Goal: Find specific page/section: Find specific page/section

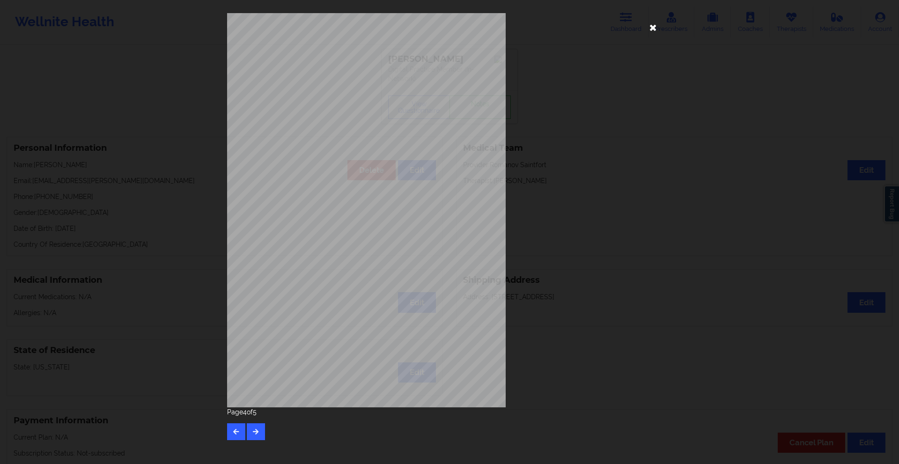
click at [650, 29] on icon at bounding box center [653, 27] width 15 height 15
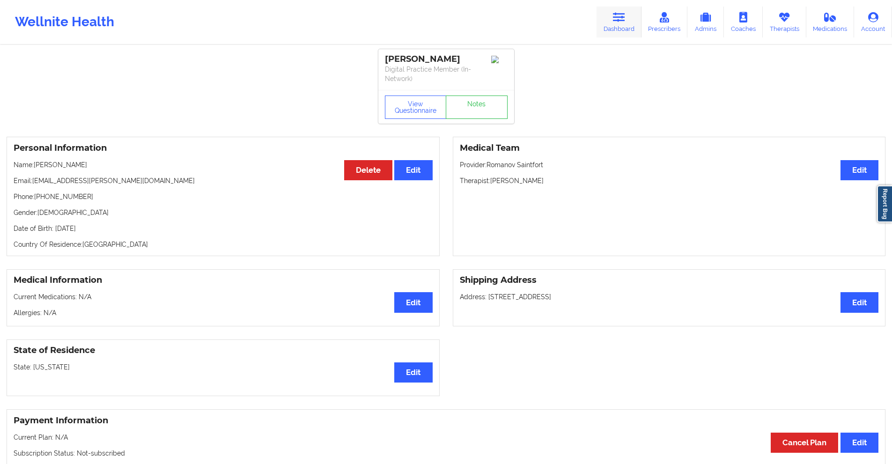
drag, startPoint x: 625, startPoint y: 23, endPoint x: 603, endPoint y: 27, distance: 21.9
click at [625, 23] on link "Dashboard" at bounding box center [618, 22] width 45 height 31
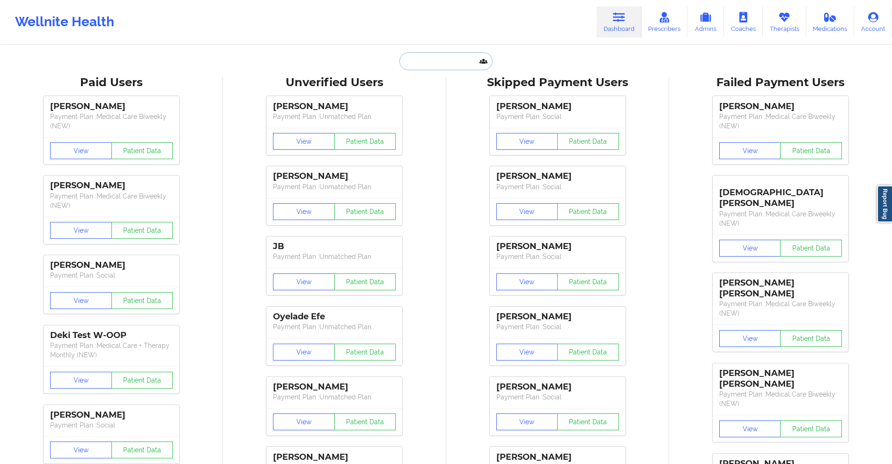
click at [428, 65] on input "text" at bounding box center [445, 61] width 93 height 18
paste input "[EMAIL_ADDRESS][DOMAIN_NAME]"
type input "[EMAIL_ADDRESS][DOMAIN_NAME]"
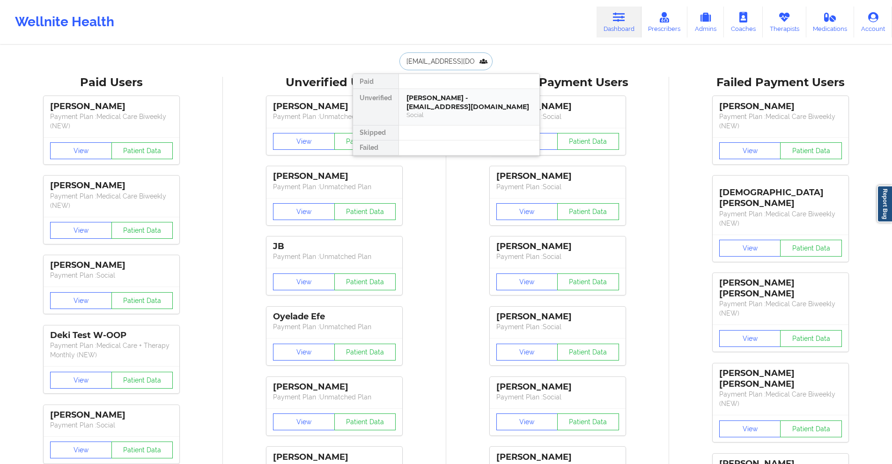
click at [444, 100] on div "[PERSON_NAME] - [EMAIL_ADDRESS][DOMAIN_NAME]" at bounding box center [468, 102] width 125 height 17
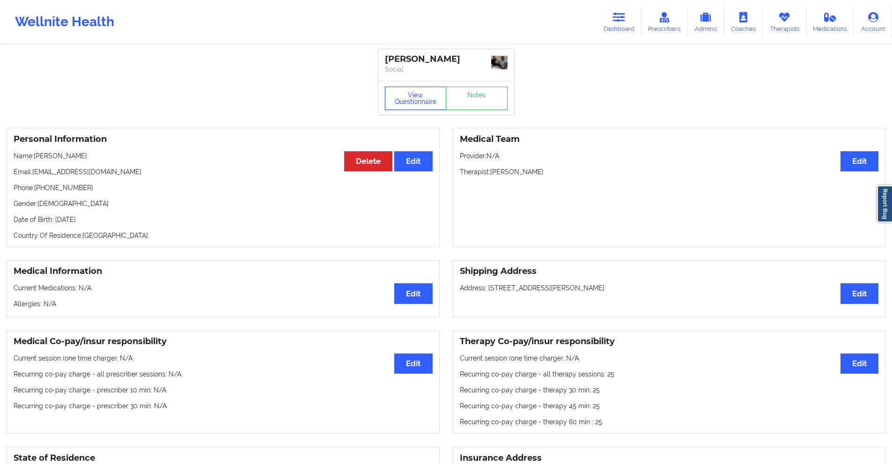
click at [409, 101] on button "View Questionnaire" at bounding box center [416, 98] width 62 height 23
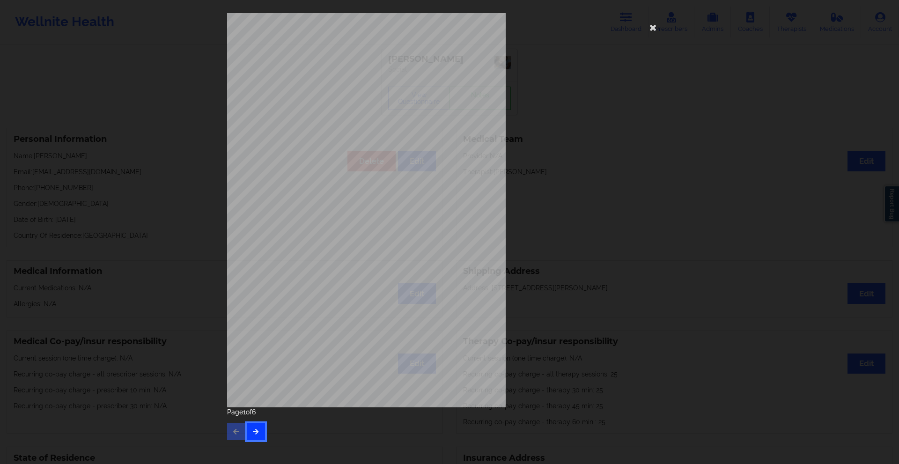
click at [261, 430] on button "button" at bounding box center [256, 431] width 18 height 17
click at [251, 431] on button "button" at bounding box center [256, 431] width 18 height 17
click at [250, 430] on button "button" at bounding box center [256, 431] width 18 height 17
click at [255, 434] on icon "button" at bounding box center [256, 431] width 8 height 6
click at [208, 19] on div "Insurance Member ID for patient M3J149W17949 Insurance company name details by …" at bounding box center [449, 232] width 899 height 464
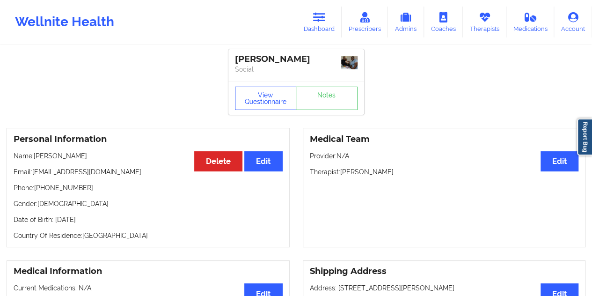
click at [247, 102] on button "View Questionnaire" at bounding box center [266, 98] width 62 height 23
